Goal: Information Seeking & Learning: Find specific fact

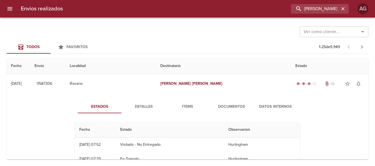
type input "[PERSON_NAME]"
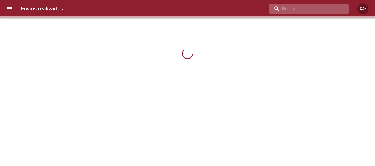
click at [316, 10] on input "buscar" at bounding box center [304, 9] width 70 height 10
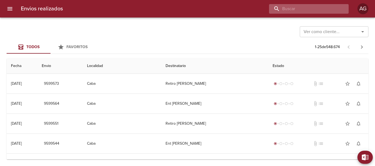
paste input "[PERSON_NAME]"
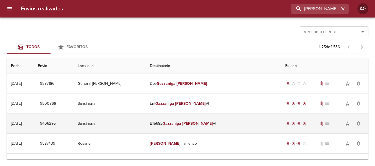
click at [187, 128] on td "B15682 [PERSON_NAME]" at bounding box center [212, 124] width 135 height 20
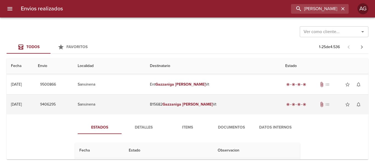
scroll to position [27, 0]
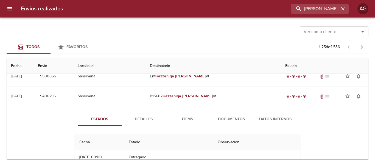
click at [186, 119] on span "Items" at bounding box center [187, 119] width 37 height 7
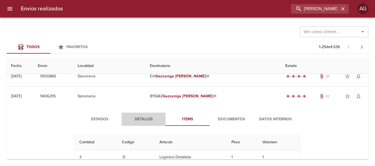
click at [139, 121] on span "Detalles" at bounding box center [143, 119] width 37 height 7
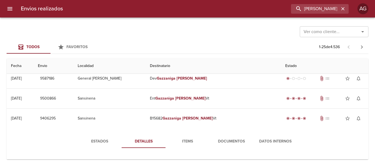
scroll to position [0, 0]
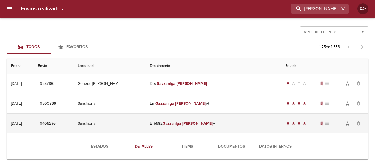
click at [202, 129] on td "B15682 [PERSON_NAME]" at bounding box center [212, 124] width 135 height 20
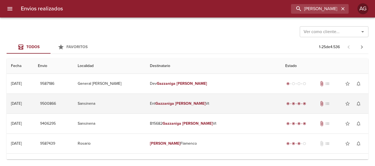
click at [176, 109] on td "Ent [PERSON_NAME]" at bounding box center [212, 104] width 135 height 20
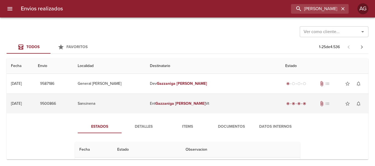
click at [187, 112] on td "Ent [PERSON_NAME]" at bounding box center [212, 104] width 135 height 20
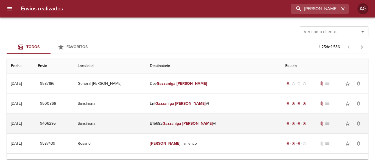
click at [176, 124] on td "B15682 [PERSON_NAME]" at bounding box center [212, 124] width 135 height 20
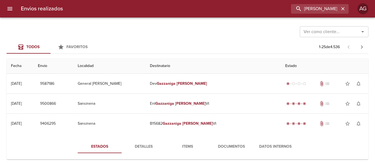
click at [137, 145] on span "Detalles" at bounding box center [143, 147] width 37 height 7
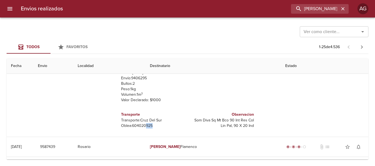
scroll to position [3, 0]
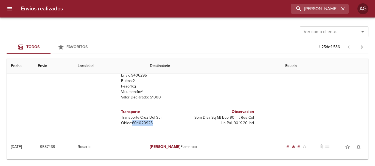
drag, startPoint x: 150, startPoint y: 127, endPoint x: 129, endPoint y: 126, distance: 20.6
click at [129, 126] on p "[PERSON_NAME]: 604020925" at bounding box center [153, 123] width 64 height 5
copy p "604020925"
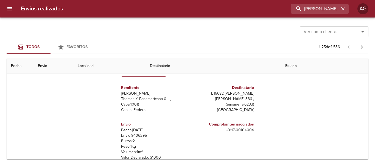
scroll to position [82, 0]
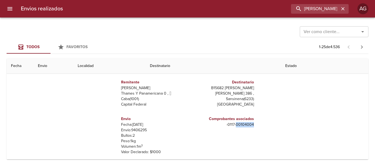
drag, startPoint x: 250, startPoint y: 125, endPoint x: 233, endPoint y: 125, distance: 17.0
click at [233, 125] on div "Comprobantes asociados - 0117 - 00104004" at bounding box center [221, 136] width 69 height 48
copy p "00104004"
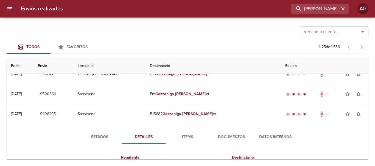
scroll to position [0, 0]
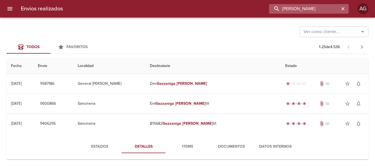
click at [312, 11] on input "[PERSON_NAME]" at bounding box center [304, 9] width 70 height 10
click at [312, 11] on input "9406295" at bounding box center [304, 9] width 70 height 10
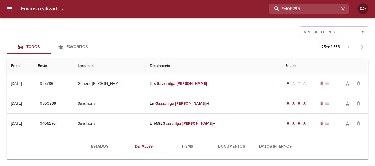
type input "9406295"
